Goal: Task Accomplishment & Management: Use online tool/utility

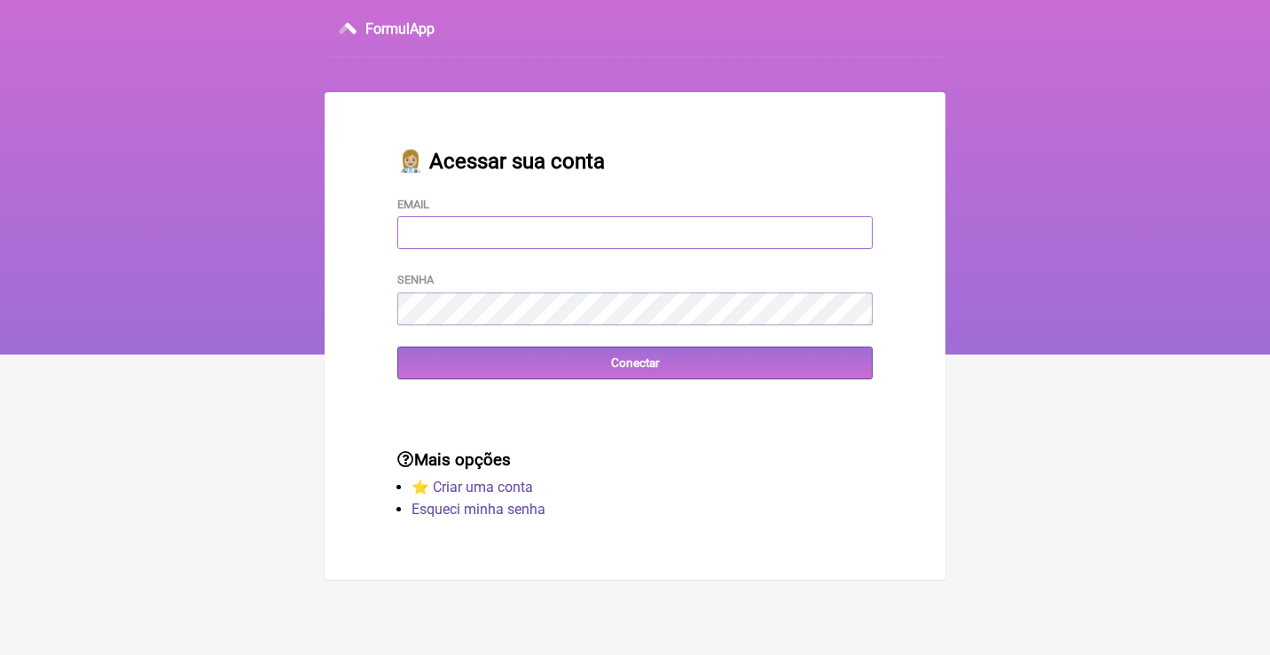
type input "[EMAIL_ADDRESS][DOMAIN_NAME]"
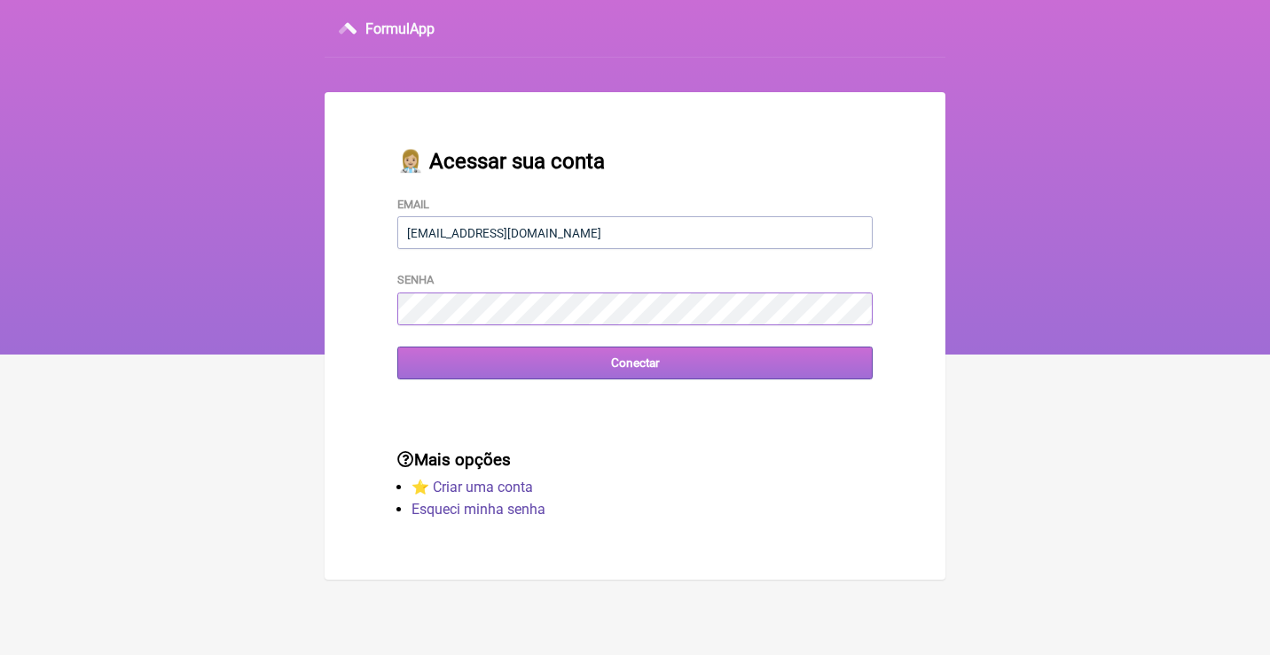
click at [635, 362] on input "Conectar" at bounding box center [634, 363] width 475 height 33
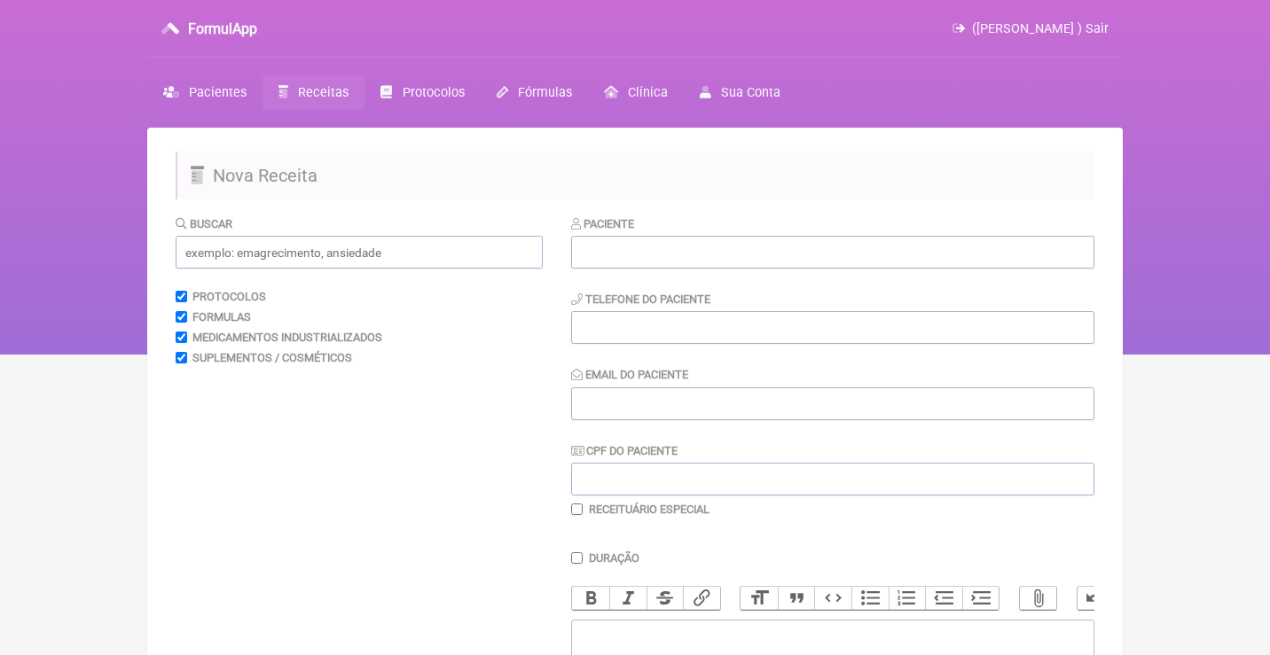
click at [336, 98] on span "Receitas" at bounding box center [323, 92] width 51 height 15
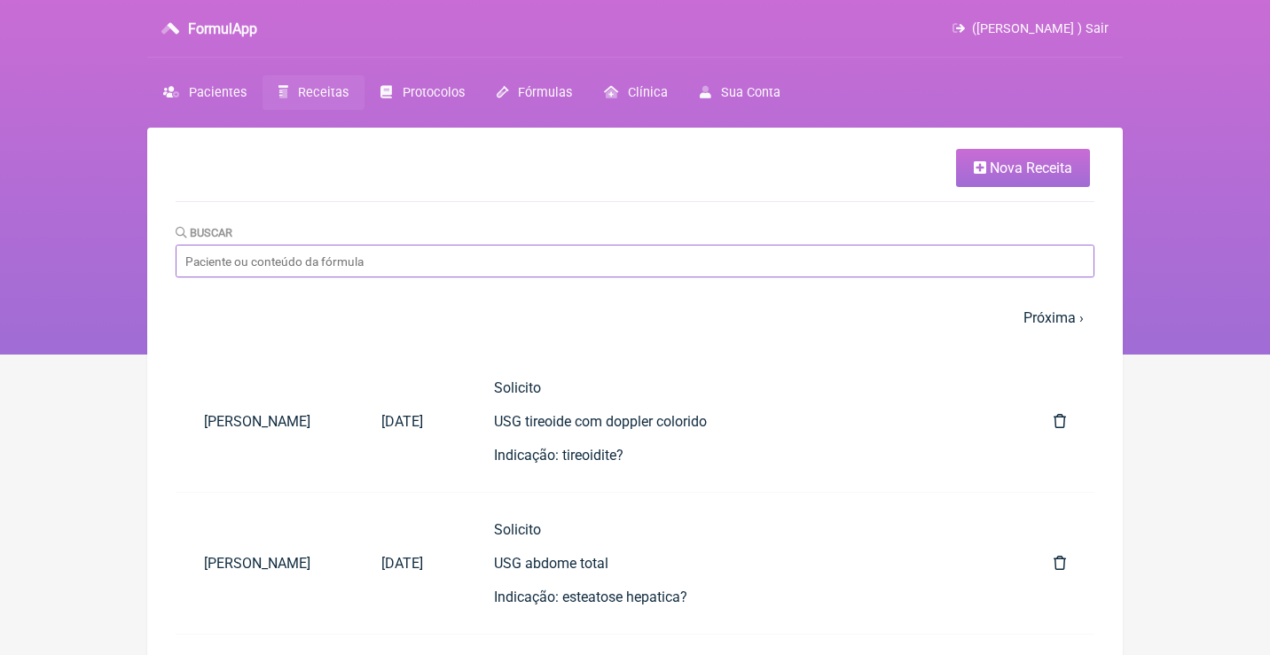
click at [404, 269] on input "Buscar" at bounding box center [635, 261] width 919 height 33
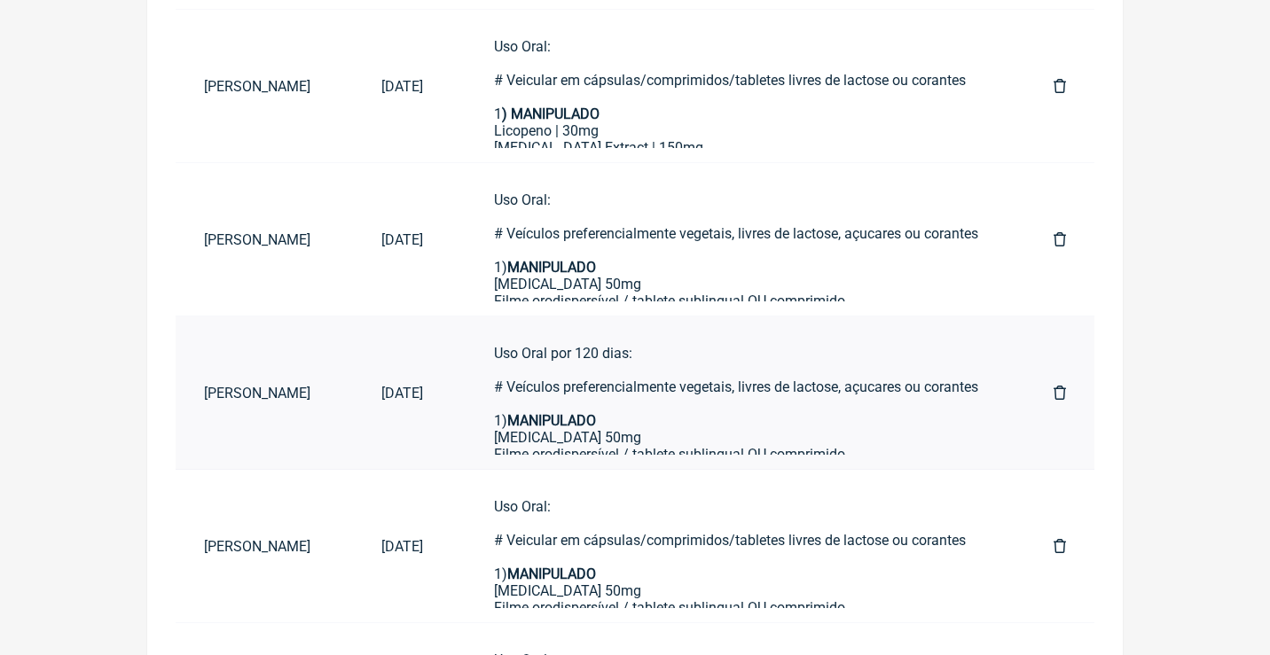
scroll to position [495, 0]
type input "maria alice"
click at [629, 375] on div "Uso Oral por 120 dias: # Veículos preferencialmente vegetais, livres de lactose…" at bounding box center [738, 555] width 489 height 421
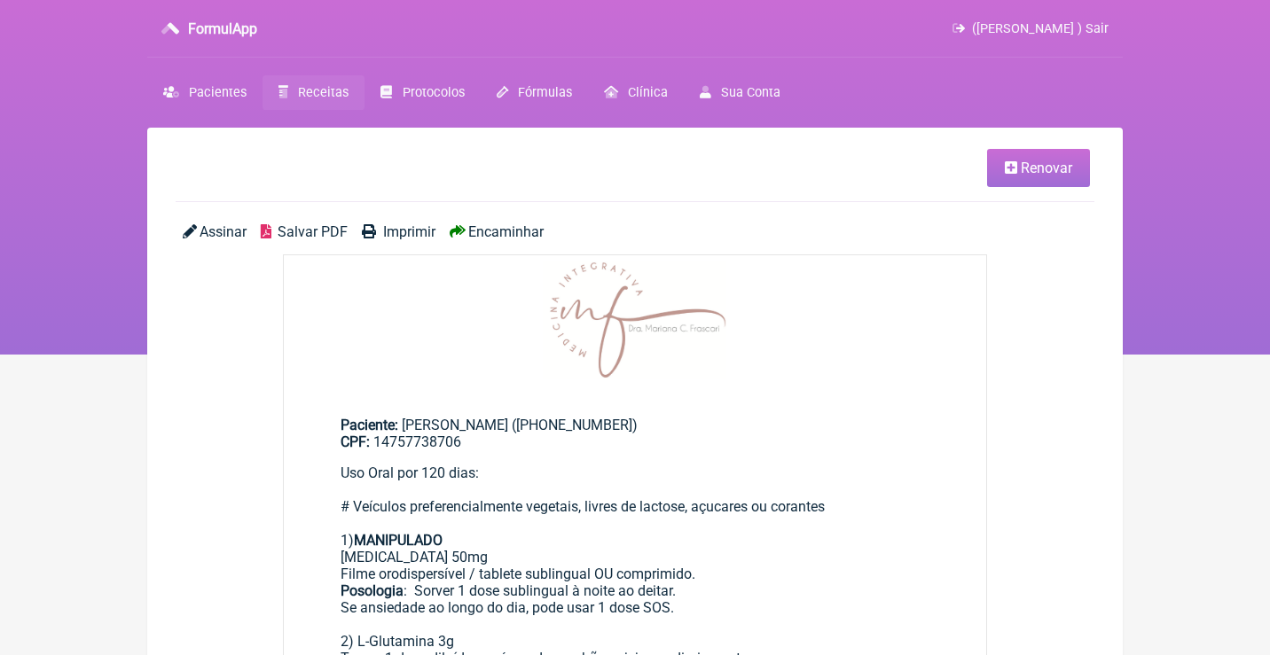
click at [1000, 162] on link "Renovar" at bounding box center [1038, 168] width 103 height 38
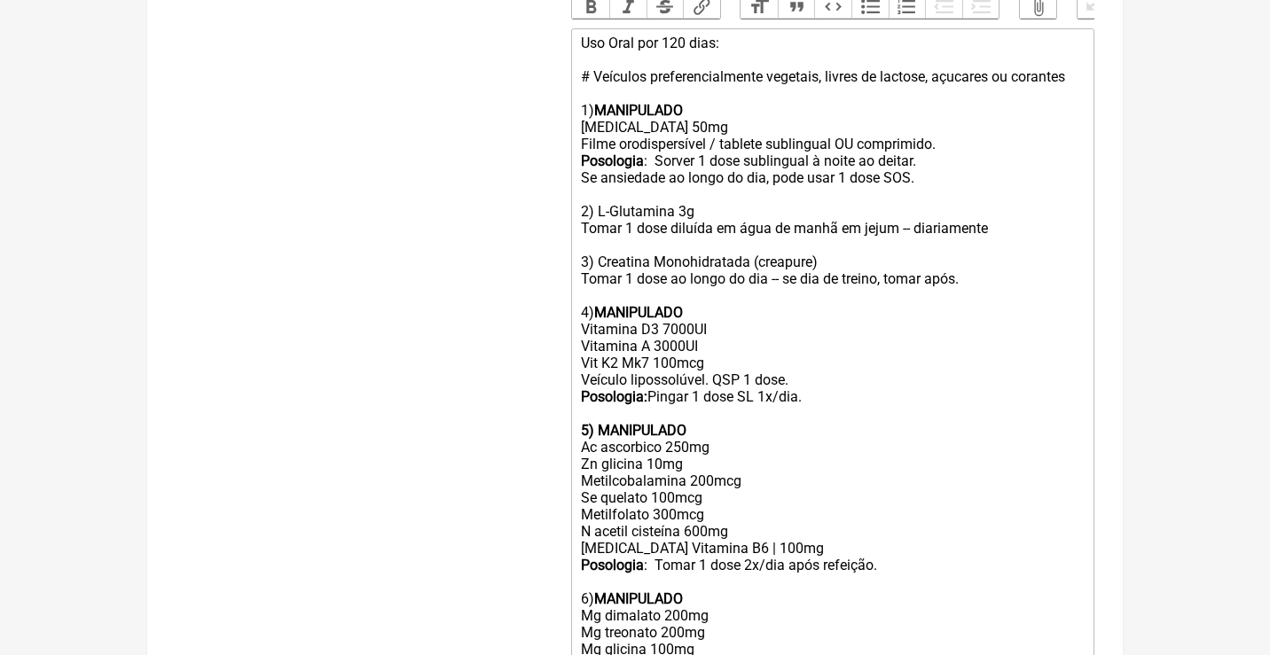
scroll to position [596, 0]
